Goal: Task Accomplishment & Management: Manage account settings

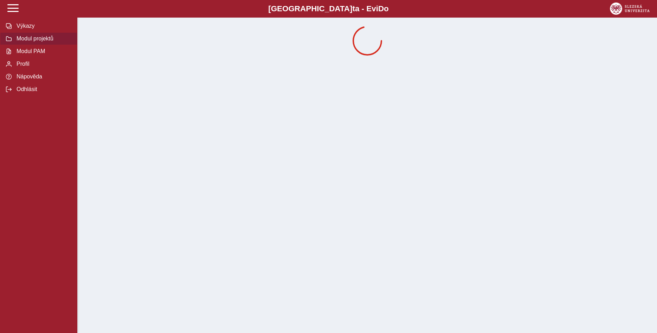
click at [40, 42] on span "Modul projektů" at bounding box center [42, 39] width 57 height 6
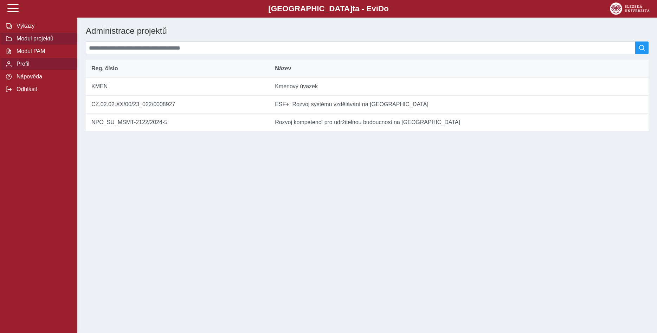
click at [20, 67] on span "Profil" at bounding box center [42, 64] width 57 height 6
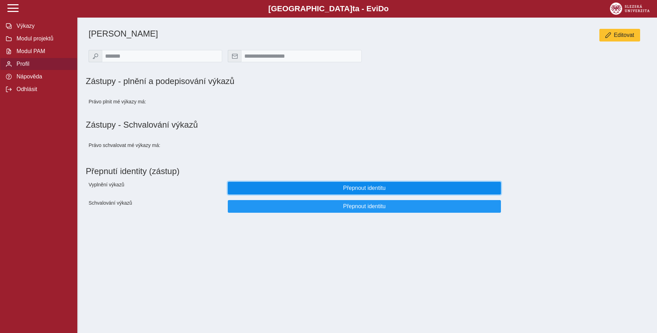
click at [357, 191] on span "Přepnout identitu" at bounding box center [364, 188] width 261 height 6
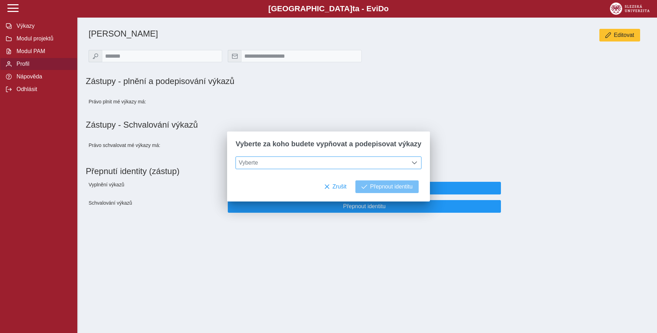
click at [412, 163] on span at bounding box center [415, 163] width 6 height 6
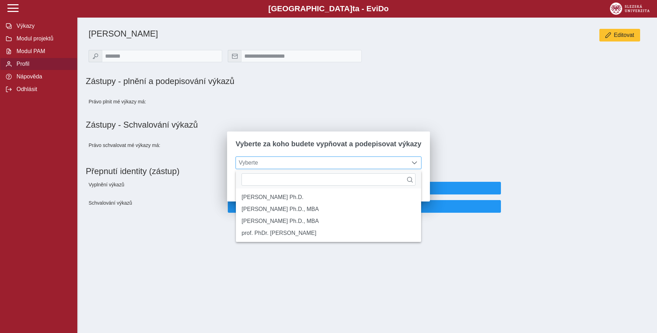
scroll to position [4, 29]
click at [383, 212] on li "[PERSON_NAME] Ph.D., MBA" at bounding box center [328, 209] width 185 height 12
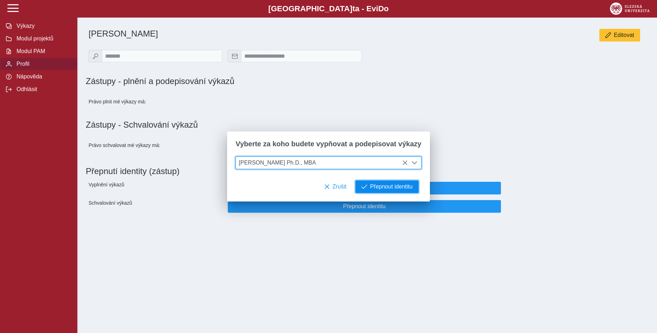
click at [394, 187] on span "Přepnout identitu" at bounding box center [391, 187] width 43 height 6
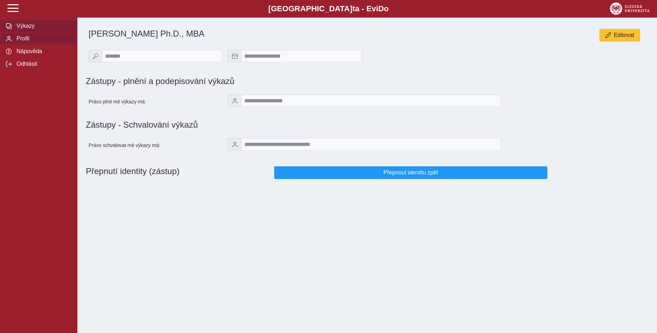
click at [20, 29] on span "Výkazy" at bounding box center [42, 26] width 57 height 6
